Goal: Use online tool/utility: Utilize a website feature to perform a specific function

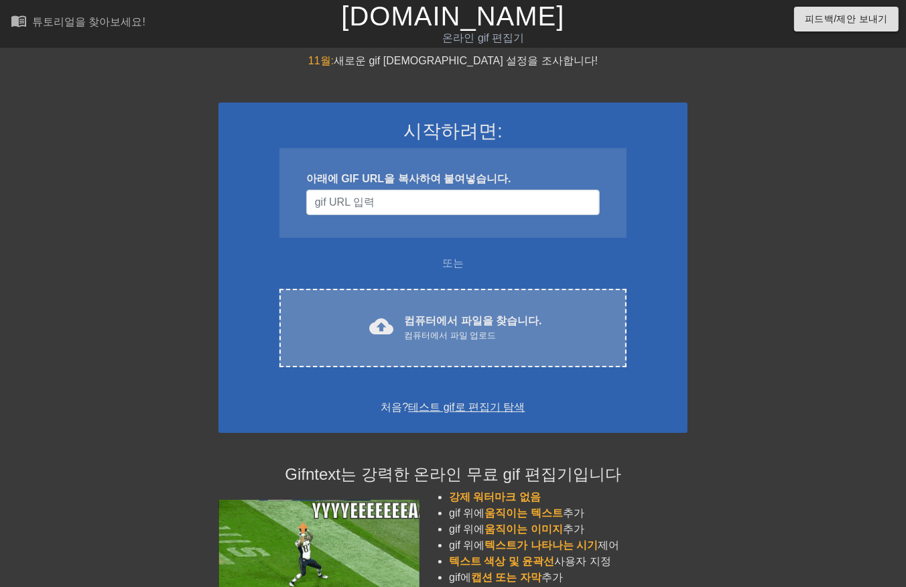
click at [525, 320] on font "컴퓨터에서 파일을 찾습니다." at bounding box center [472, 320] width 137 height 11
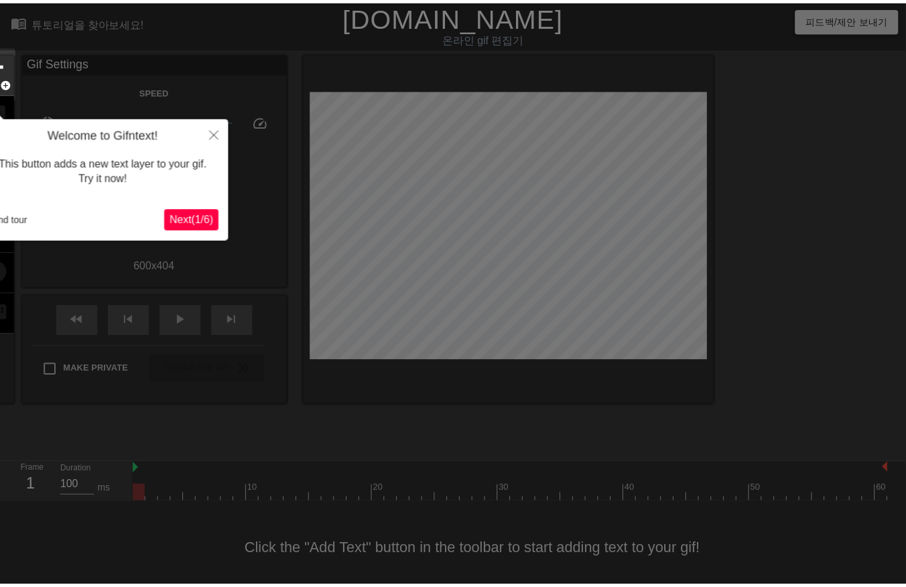
scroll to position [9, 0]
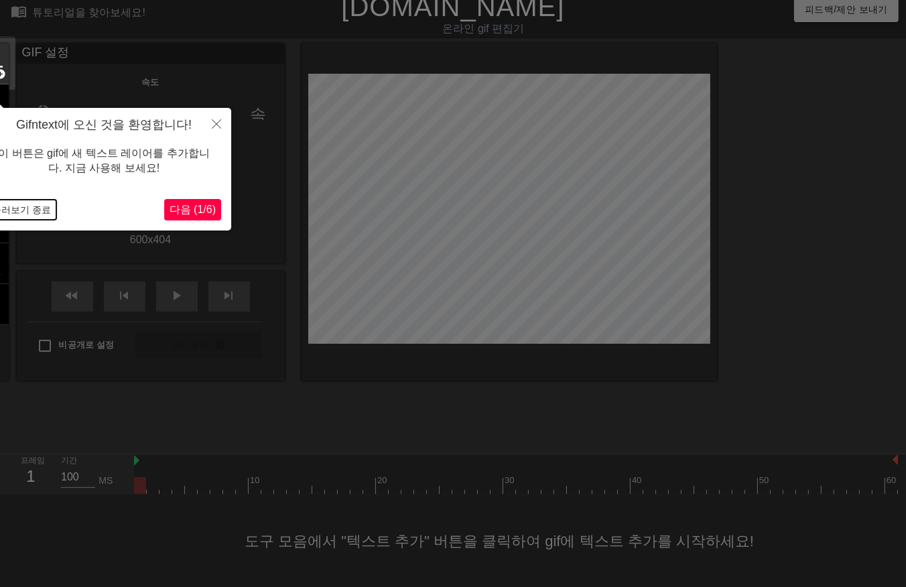
click at [27, 208] on button "둘러보기 종료" at bounding box center [22, 210] width 70 height 20
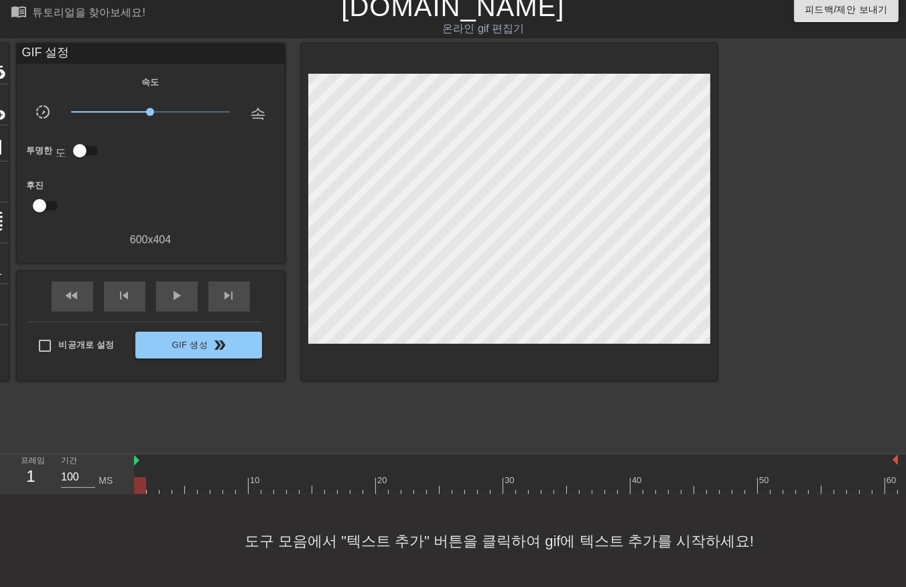
drag, startPoint x: 143, startPoint y: 487, endPoint x: 128, endPoint y: 480, distance: 16.8
click at [129, 483] on div "프레임 1 기간 100 MS 10 20 30 40 50 60" at bounding box center [453, 475] width 906 height 40
click at [150, 488] on div at bounding box center [516, 485] width 764 height 17
click at [162, 483] on div at bounding box center [516, 485] width 764 height 17
drag, startPoint x: 176, startPoint y: 485, endPoint x: 181, endPoint y: 490, distance: 7.1
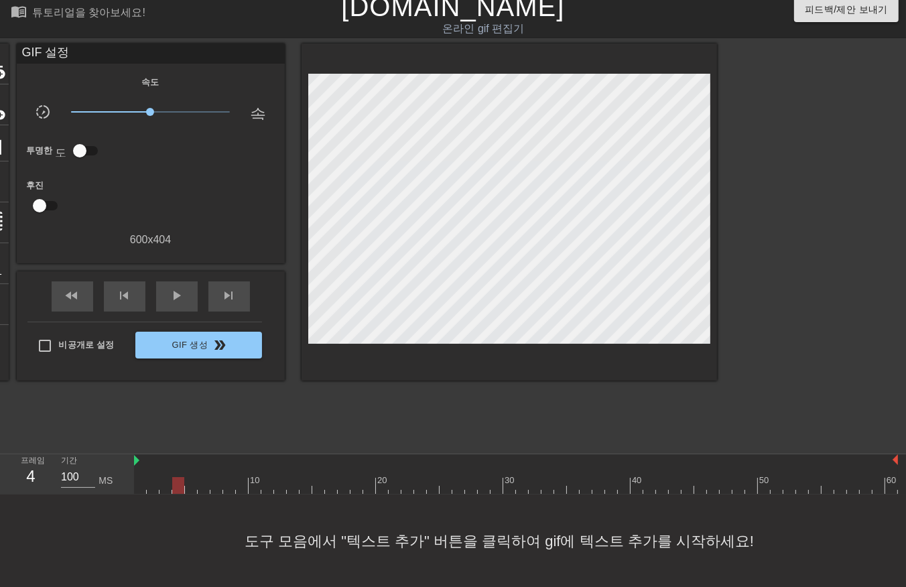
click at [176, 486] on div at bounding box center [516, 485] width 764 height 17
drag, startPoint x: 190, startPoint y: 486, endPoint x: 201, endPoint y: 491, distance: 11.7
click at [192, 488] on div at bounding box center [516, 485] width 764 height 17
drag, startPoint x: 203, startPoint y: 485, endPoint x: 204, endPoint y: 494, distance: 8.8
click at [204, 493] on div "10 20 30 40 50 60" at bounding box center [516, 475] width 764 height 40
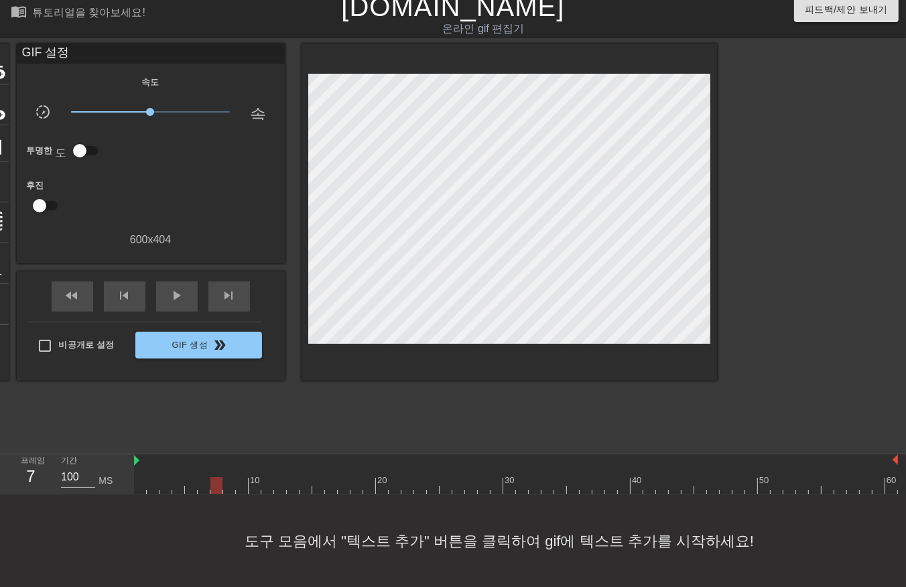
click at [213, 488] on div at bounding box center [516, 485] width 764 height 17
click at [228, 490] on div at bounding box center [516, 485] width 764 height 17
drag, startPoint x: 237, startPoint y: 485, endPoint x: 247, endPoint y: 490, distance: 10.5
click at [239, 486] on div at bounding box center [516, 485] width 764 height 17
click at [252, 490] on div at bounding box center [516, 485] width 764 height 17
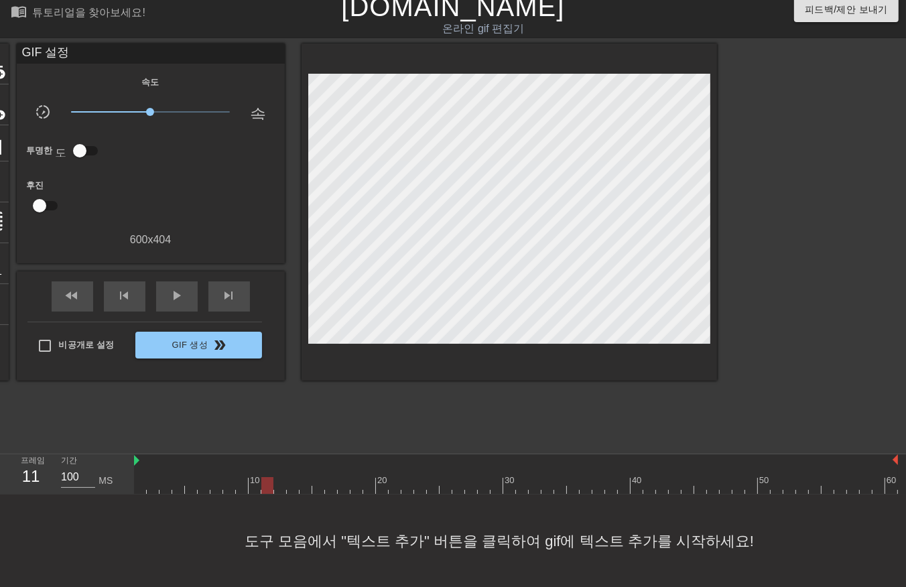
drag, startPoint x: 266, startPoint y: 487, endPoint x: 272, endPoint y: 497, distance: 11.4
click at [267, 495] on div "menu_book 튜토리얼을 찾아보세요! [DOMAIN_NAME] 온라인 gif 편집기 피드백/제안 보내기 타이틀 add_circle 이미지 …" at bounding box center [453, 289] width 906 height 597
drag, startPoint x: 278, startPoint y: 489, endPoint x: 287, endPoint y: 493, distance: 9.3
click at [280, 493] on div at bounding box center [516, 485] width 764 height 17
click at [291, 489] on div at bounding box center [516, 485] width 764 height 17
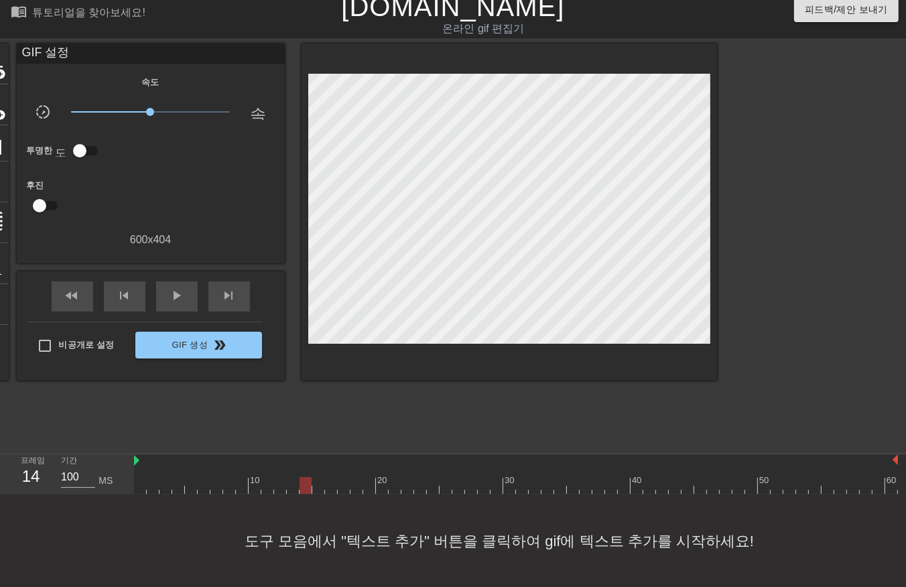
drag, startPoint x: 304, startPoint y: 488, endPoint x: 316, endPoint y: 489, distance: 12.1
click at [305, 489] on div at bounding box center [516, 485] width 764 height 17
drag, startPoint x: 317, startPoint y: 487, endPoint x: 322, endPoint y: 494, distance: 9.1
click at [318, 493] on div at bounding box center [516, 485] width 764 height 17
drag, startPoint x: 330, startPoint y: 487, endPoint x: 334, endPoint y: 495, distance: 9.0
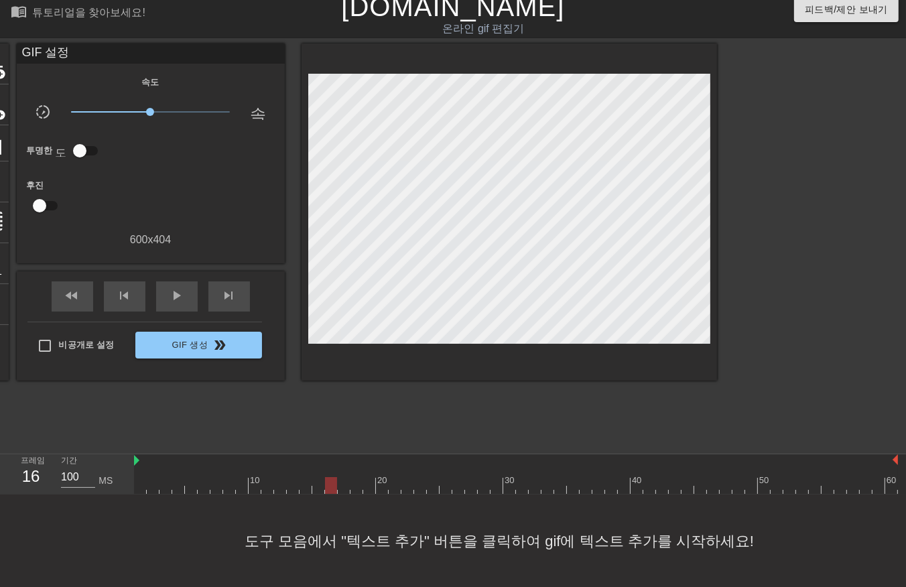
click at [332, 491] on div at bounding box center [516, 485] width 764 height 17
click at [345, 491] on div at bounding box center [516, 485] width 764 height 17
click at [353, 487] on div at bounding box center [516, 485] width 764 height 17
drag, startPoint x: 367, startPoint y: 484, endPoint x: 379, endPoint y: 491, distance: 13.2
click at [367, 486] on div at bounding box center [516, 485] width 764 height 17
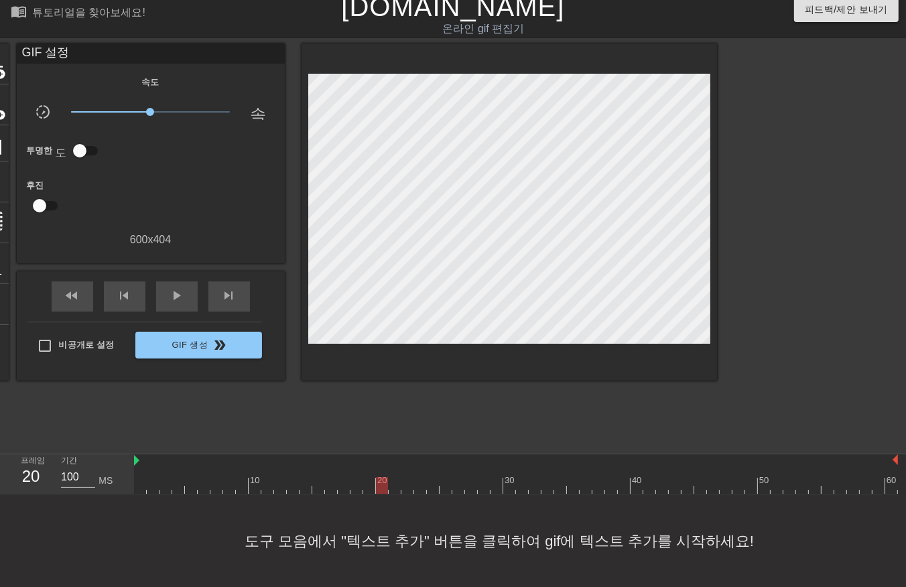
drag, startPoint x: 379, startPoint y: 486, endPoint x: 387, endPoint y: 497, distance: 13.4
click at [381, 493] on div at bounding box center [516, 485] width 764 height 17
drag, startPoint x: 396, startPoint y: 483, endPoint x: 399, endPoint y: 491, distance: 8.1
click at [396, 487] on div at bounding box center [516, 485] width 764 height 17
drag, startPoint x: 406, startPoint y: 486, endPoint x: 414, endPoint y: 495, distance: 11.9
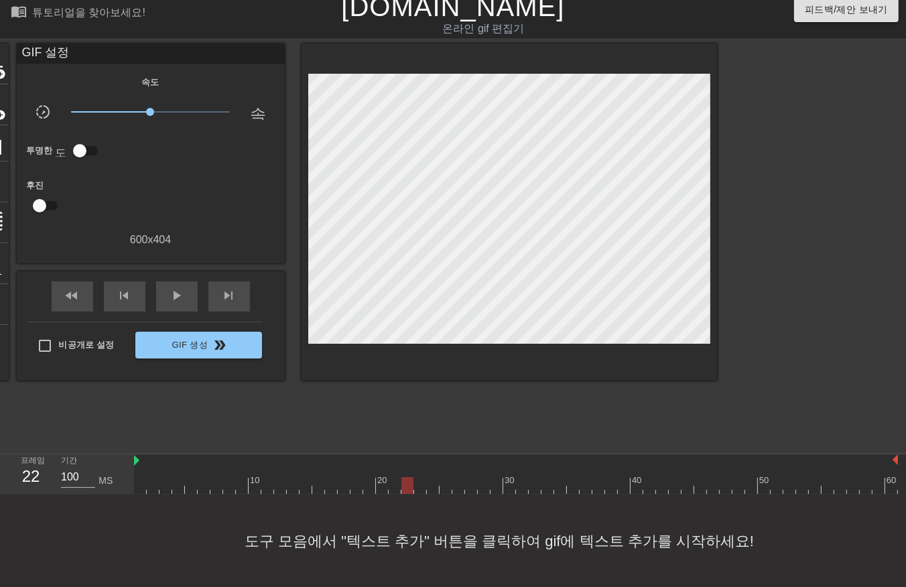
click at [406, 493] on div at bounding box center [516, 485] width 764 height 17
drag, startPoint x: 420, startPoint y: 485, endPoint x: 425, endPoint y: 493, distance: 8.7
click at [420, 490] on div at bounding box center [516, 485] width 764 height 17
click at [432, 492] on div at bounding box center [516, 485] width 764 height 17
click at [444, 489] on div at bounding box center [516, 485] width 764 height 17
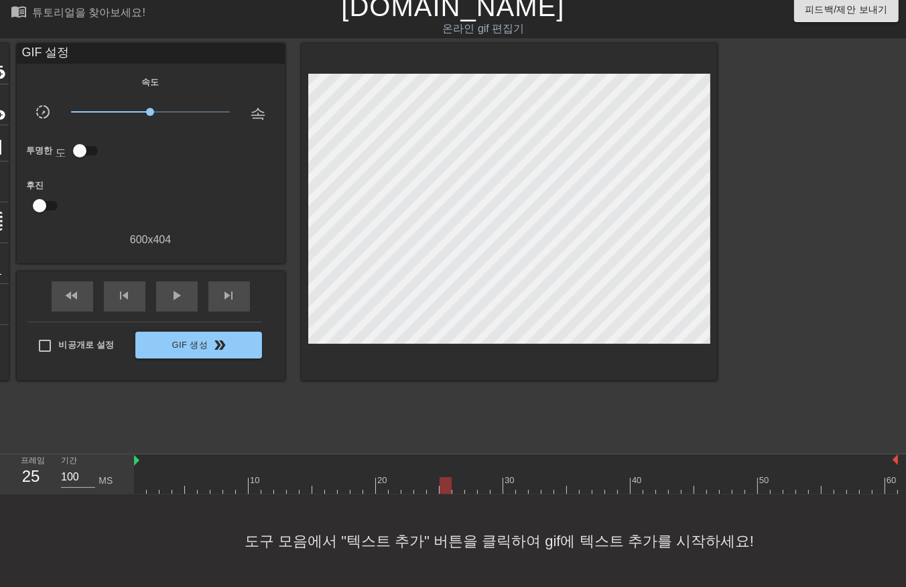
click at [459, 491] on div at bounding box center [516, 485] width 764 height 17
drag, startPoint x: 471, startPoint y: 488, endPoint x: 479, endPoint y: 488, distance: 8.0
click at [472, 491] on div at bounding box center [516, 485] width 764 height 17
drag, startPoint x: 483, startPoint y: 481, endPoint x: 485, endPoint y: 490, distance: 9.1
click at [484, 489] on div at bounding box center [516, 485] width 764 height 17
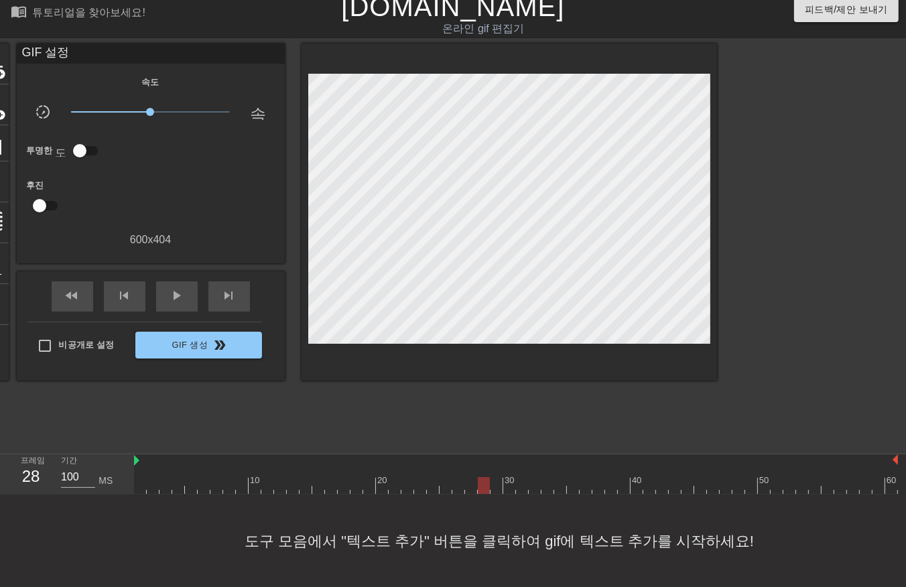
drag, startPoint x: 498, startPoint y: 486, endPoint x: 511, endPoint y: 491, distance: 13.8
click at [503, 491] on div at bounding box center [516, 485] width 764 height 17
click at [512, 487] on div at bounding box center [509, 485] width 12 height 17
click at [512, 491] on div at bounding box center [516, 485] width 764 height 17
click at [521, 495] on div "menu_book 튜토리얼을 찾아보세요! [DOMAIN_NAME] 온라인 gif 편집기 피드백/제안 보내기 타이틀 add_circle 이미지 …" at bounding box center [453, 289] width 906 height 597
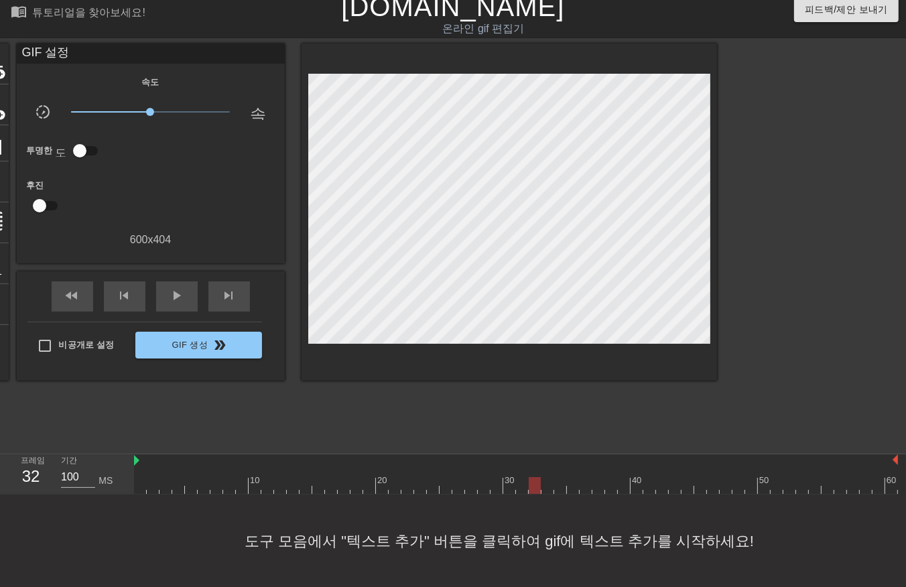
drag, startPoint x: 533, startPoint y: 485, endPoint x: 540, endPoint y: 488, distance: 7.2
click at [534, 487] on div at bounding box center [516, 485] width 764 height 17
click at [548, 490] on div at bounding box center [516, 485] width 764 height 17
click at [559, 488] on div at bounding box center [516, 485] width 764 height 17
click at [572, 491] on div at bounding box center [516, 485] width 764 height 17
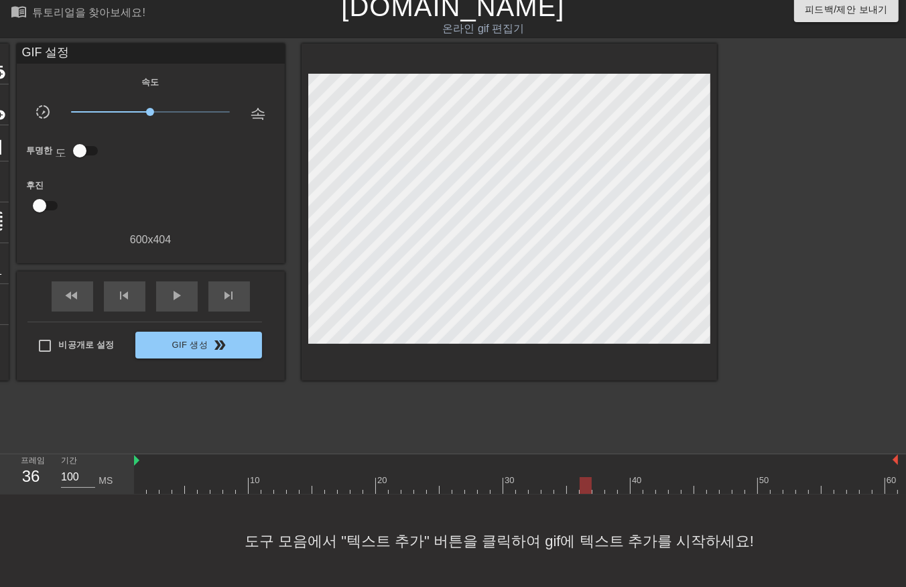
click at [584, 490] on div at bounding box center [516, 485] width 764 height 17
drag, startPoint x: 595, startPoint y: 483, endPoint x: 604, endPoint y: 484, distance: 8.7
click at [599, 487] on div at bounding box center [516, 485] width 764 height 17
drag, startPoint x: 612, startPoint y: 484, endPoint x: 625, endPoint y: 495, distance: 17.2
click at [614, 492] on div at bounding box center [516, 485] width 764 height 17
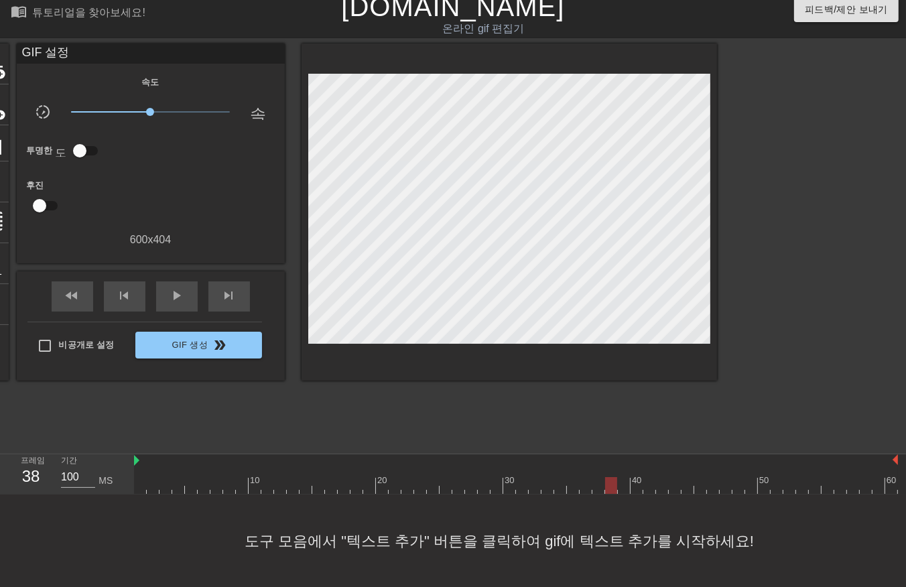
drag, startPoint x: 626, startPoint y: 485, endPoint x: 629, endPoint y: 494, distance: 9.1
click at [627, 492] on div at bounding box center [516, 485] width 764 height 17
drag, startPoint x: 634, startPoint y: 484, endPoint x: 639, endPoint y: 491, distance: 8.2
click at [635, 487] on div at bounding box center [516, 485] width 764 height 17
drag, startPoint x: 648, startPoint y: 483, endPoint x: 650, endPoint y: 493, distance: 10.3
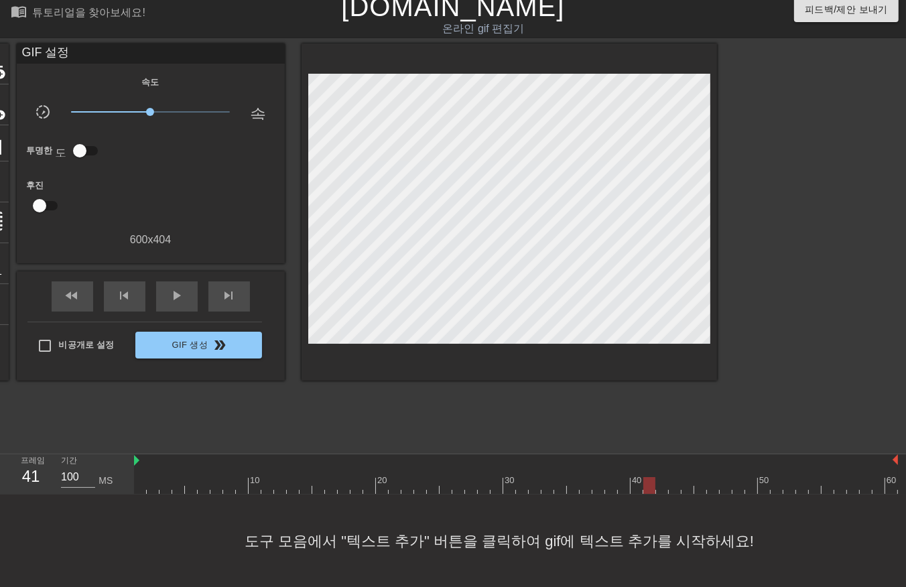
click at [650, 493] on div "10 20 30 40 50 60" at bounding box center [516, 475] width 764 height 40
drag, startPoint x: 660, startPoint y: 486, endPoint x: 666, endPoint y: 493, distance: 8.6
click at [660, 495] on div "menu_book 튜토리얼을 찾아보세요! [DOMAIN_NAME] 온라인 gif 편집기 피드백/제안 보내기 타이틀 add_circle 이미지 …" at bounding box center [453, 289] width 906 height 597
drag, startPoint x: 678, startPoint y: 483, endPoint x: 675, endPoint y: 493, distance: 10.0
click at [675, 493] on div at bounding box center [516, 485] width 764 height 17
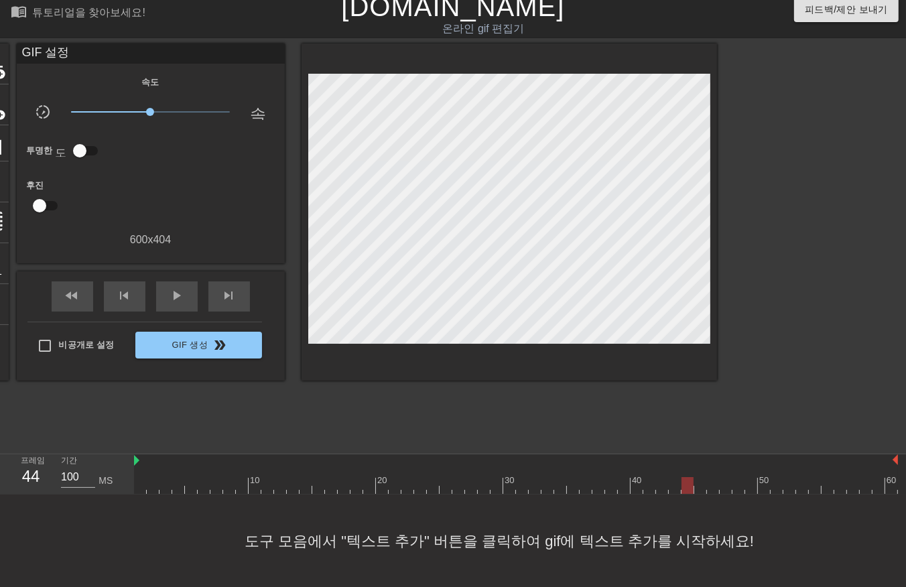
drag, startPoint x: 685, startPoint y: 483, endPoint x: 691, endPoint y: 497, distance: 15.1
click at [688, 496] on div "menu_book 튜토리얼을 찾아보세요! [DOMAIN_NAME] 온라인 gif 편집기 피드백/제안 보내기 타이틀 add_circle 이미지 …" at bounding box center [453, 289] width 906 height 597
drag, startPoint x: 700, startPoint y: 481, endPoint x: 705, endPoint y: 495, distance: 14.4
click at [705, 494] on div "menu_book 튜토리얼을 찾아보세요! [DOMAIN_NAME] 온라인 gif 편집기 피드백/제안 보내기 타이틀 add_circle 이미지 …" at bounding box center [453, 289] width 906 height 597
drag, startPoint x: 713, startPoint y: 488, endPoint x: 713, endPoint y: 496, distance: 8.0
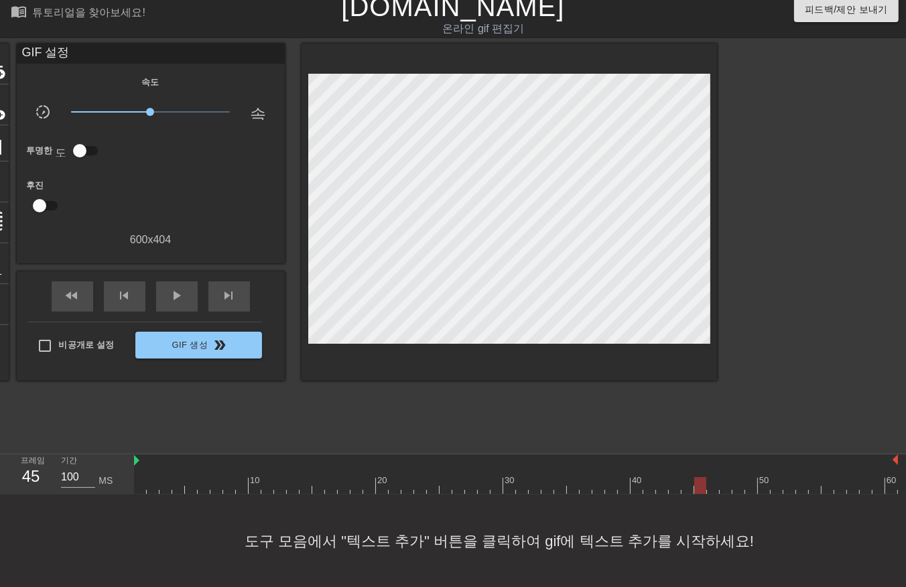
click at [713, 496] on div "menu_book 튜토리얼을 찾아보세요! [DOMAIN_NAME] 온라인 gif 편집기 피드백/제안 보내기 타이틀 add_circle 이미지 …" at bounding box center [453, 289] width 906 height 597
drag, startPoint x: 725, startPoint y: 485, endPoint x: 723, endPoint y: 498, distance: 13.6
click at [723, 498] on div "menu_book 튜토리얼을 찾아보세요! [DOMAIN_NAME] 온라인 gif 편집기 피드백/제안 보내기 타이틀 add_circle 이미지 …" at bounding box center [453, 289] width 906 height 597
drag
click at [738, 493] on div at bounding box center [516, 485] width 764 height 17
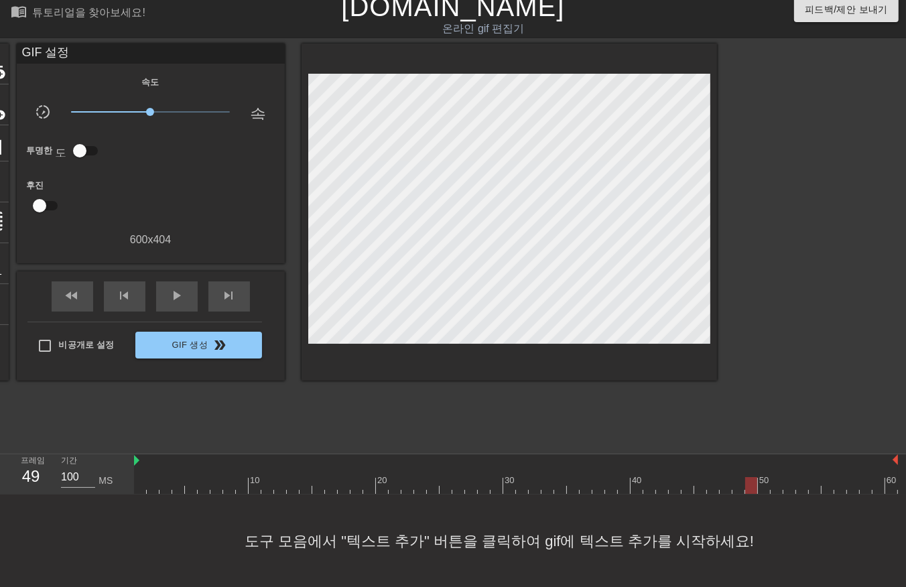
click at [748, 497] on div "menu_book 튜토리얼을 찾아보세요! [DOMAIN_NAME] 온라인 gif 편집기 피드백/제안 보내기 타이틀 add_circle 이미지 …" at bounding box center [453, 289] width 906 height 597
click at [765, 489] on div at bounding box center [516, 485] width 764 height 17
click at [774, 490] on div at bounding box center [516, 485] width 764 height 17
click at [790, 493] on div "10 20 30 40 50 60" at bounding box center [516, 475] width 764 height 40
click at [800, 493] on div "10 20 30 40 50 60" at bounding box center [516, 475] width 764 height 40
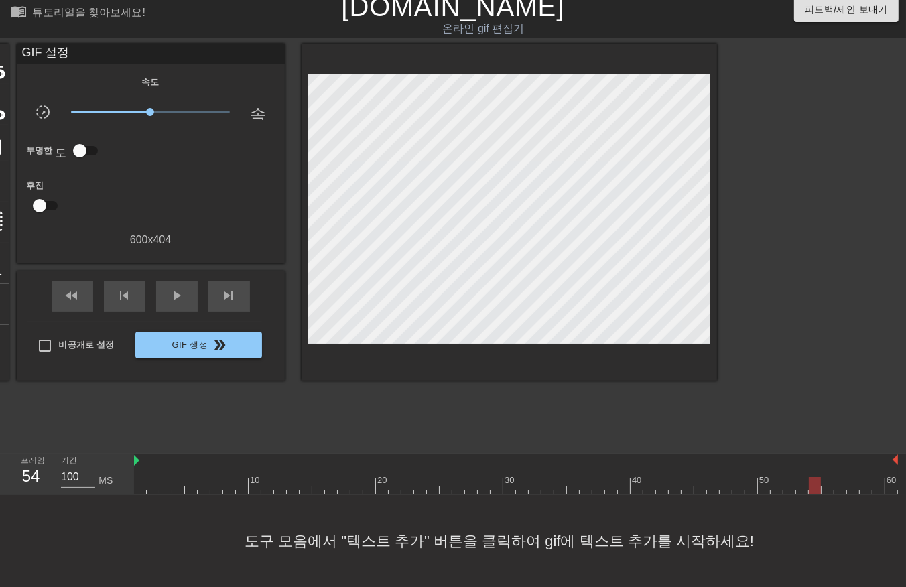
click at [815, 493] on div at bounding box center [516, 485] width 764 height 17
click at [829, 489] on div at bounding box center [516, 485] width 764 height 17
click at [843, 496] on div "menu_book 튜토리얼을 찾아보세요! [DOMAIN_NAME] 온라인 gif 편집기 피드백/제안 보내기 타이틀 add_circle 이미지 …" at bounding box center [453, 289] width 906 height 597
click at [848, 493] on div "10 20 30 40 50 60" at bounding box center [516, 475] width 764 height 40
click at [868, 491] on div at bounding box center [516, 485] width 764 height 17
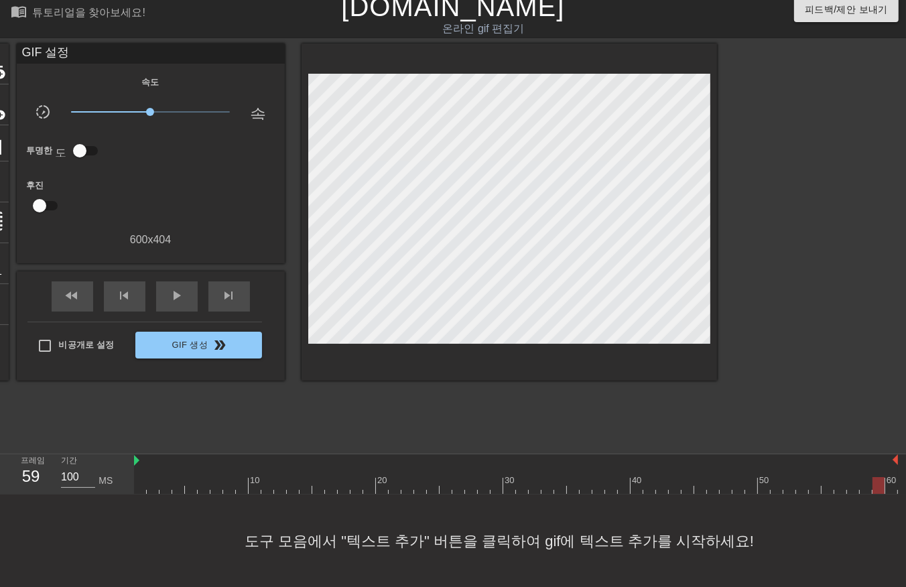
click at [874, 491] on div at bounding box center [516, 485] width 764 height 17
click at [890, 493] on div "10 20 30 40 50 60" at bounding box center [516, 475] width 764 height 40
click at [136, 486] on div at bounding box center [516, 485] width 764 height 17
click at [338, 444] on div "menu_book 튜토리얼을 찾아보세요! [DOMAIN_NAME] 온라인 gif 편집기 피드백/제안 보내기 타이틀 add_circle 이미지 …" at bounding box center [453, 289] width 906 height 597
click at [314, 484] on div at bounding box center [516, 485] width 764 height 17
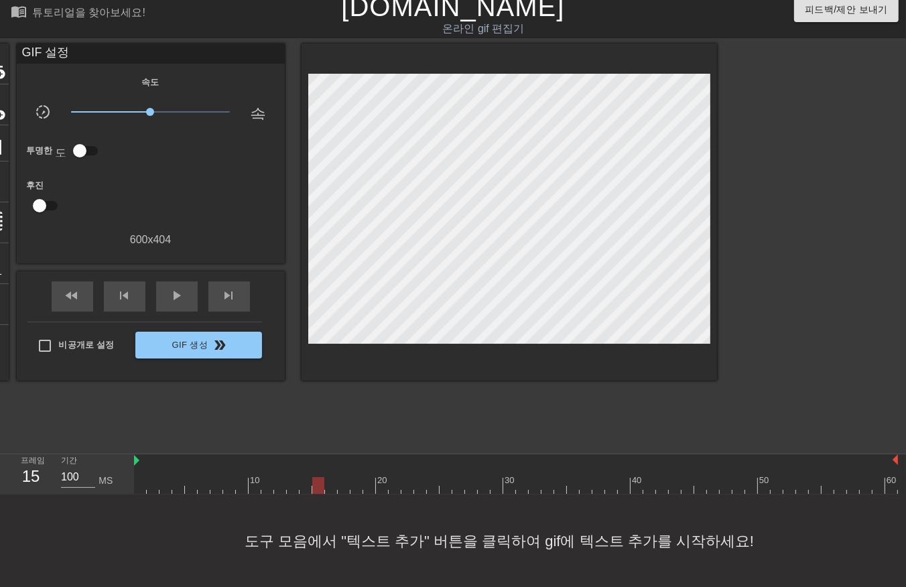
click at [329, 485] on div at bounding box center [516, 485] width 764 height 17
drag, startPoint x: 331, startPoint y: 485, endPoint x: 758, endPoint y: 390, distance: 437.5
click at [906, 446] on html "menu_book 튜토리얼을 찾아보세요! [DOMAIN_NAME] 온라인 gif 편집기 피드백/제안 보내기 타이틀 add_circle 이미지 …" at bounding box center [453, 289] width 906 height 597
